Goal: Transaction & Acquisition: Obtain resource

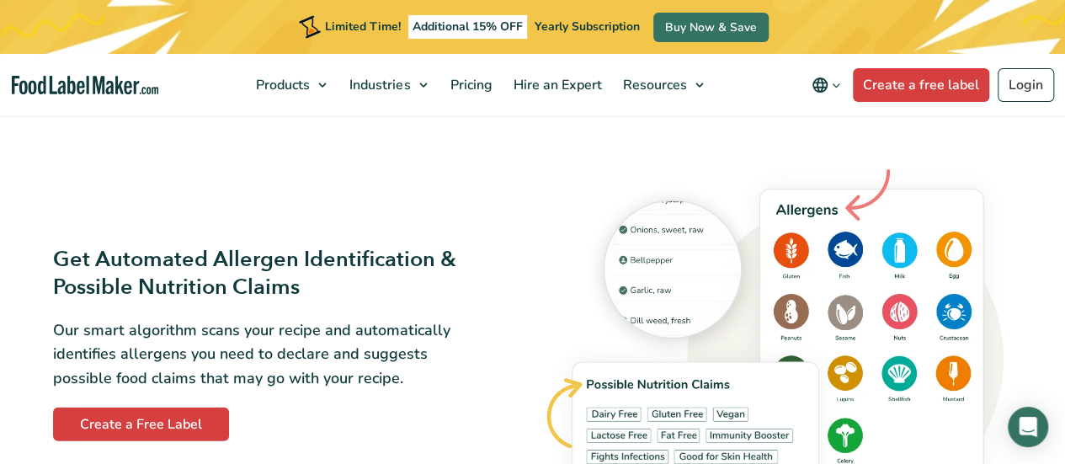
scroll to position [1599, 0]
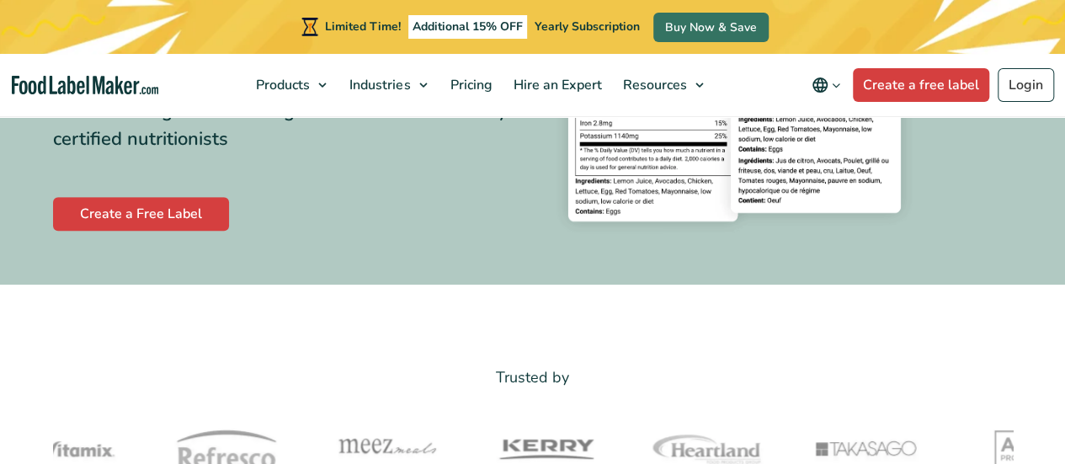
scroll to position [337, 0]
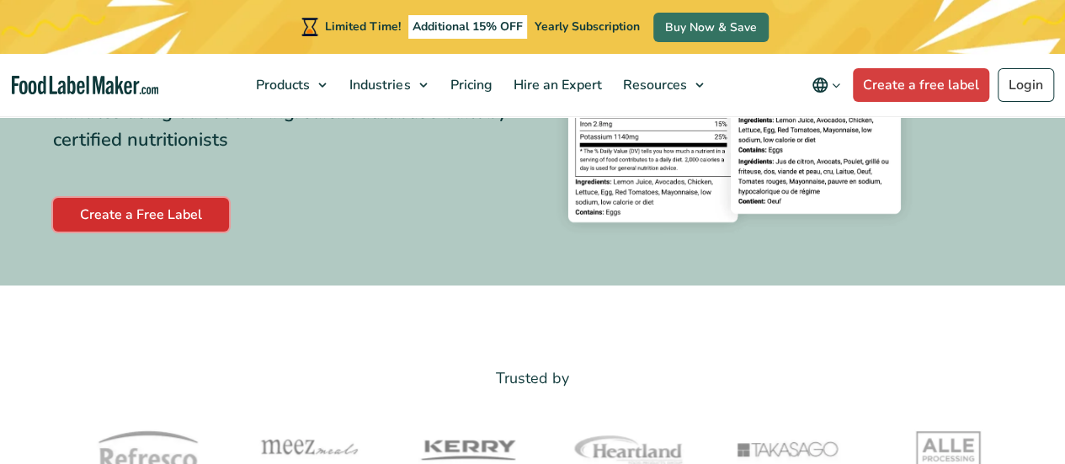
click at [190, 226] on link "Create a Free Label" at bounding box center [141, 215] width 176 height 34
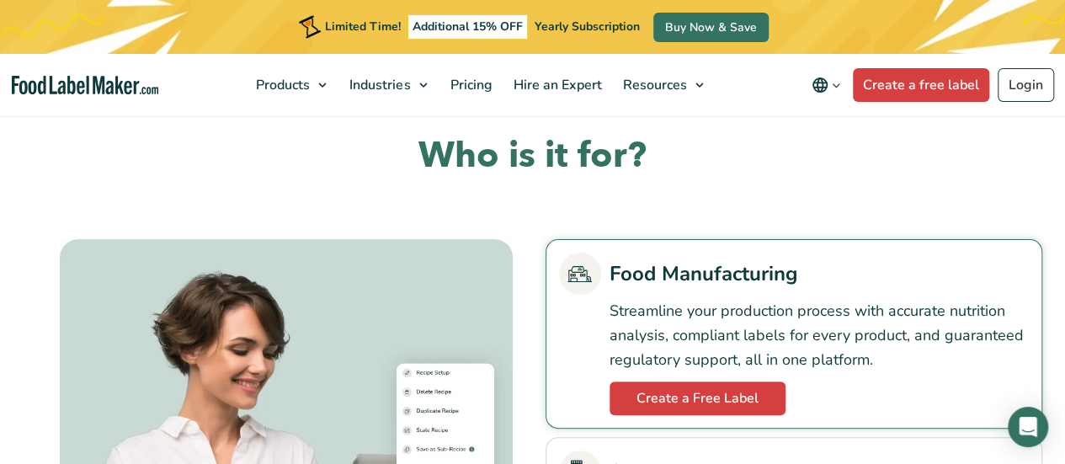
scroll to position [3451, 0]
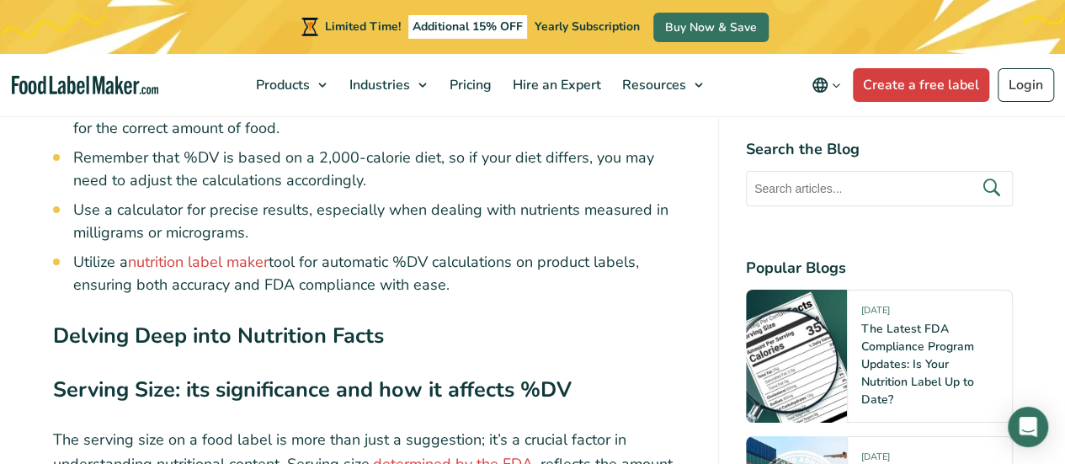
scroll to position [6313, 0]
